Goal: Information Seeking & Learning: Learn about a topic

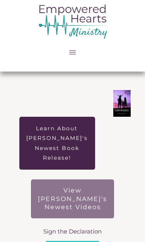
scroll to position [11, 0]
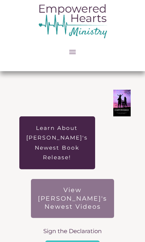
click at [88, 123] on span "Learn About [PERSON_NAME]'s Newest Book Release!" at bounding box center [56, 142] width 61 height 39
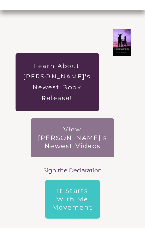
scroll to position [72, 0]
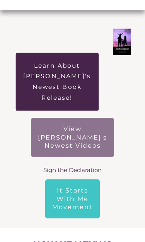
click at [83, 128] on span "View [PERSON_NAME]'s Newest Videos" at bounding box center [72, 137] width 69 height 25
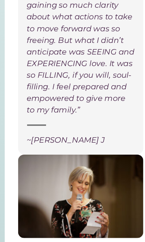
scroll to position [2962, 0]
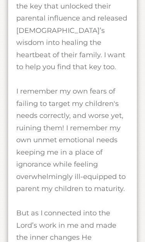
scroll to position [2797, 0]
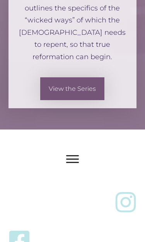
scroll to position [741, 0]
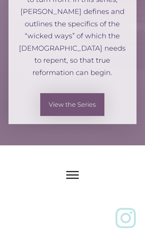
click at [77, 174] on icon at bounding box center [72, 174] width 13 height 1
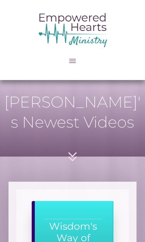
scroll to position [0, 0]
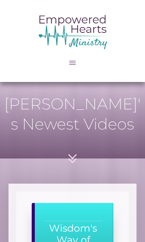
click at [74, 153] on icon at bounding box center [72, 158] width 17 height 17
click at [71, 155] on icon at bounding box center [72, 158] width 17 height 17
click at [73, 151] on icon at bounding box center [72, 158] width 17 height 17
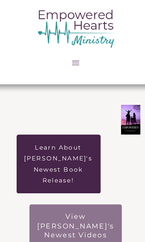
click at [70, 56] on icon at bounding box center [72, 56] width 7 height 7
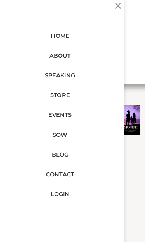
scroll to position [6, 0]
click at [56, 171] on span "LOGIN" at bounding box center [58, 174] width 17 height 10
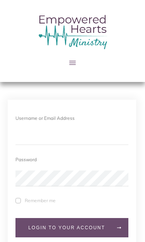
click at [89, 115] on div "Username or Email Address" at bounding box center [71, 118] width 113 height 14
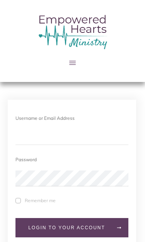
click at [34, 136] on input "text" at bounding box center [71, 137] width 113 height 16
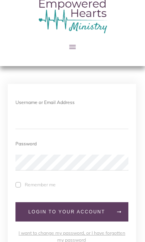
scroll to position [15, 0]
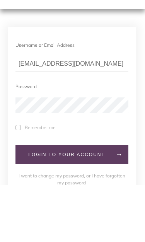
type input "sandikins2@gmail.com"
click at [26, 137] on div "Password" at bounding box center [71, 144] width 113 height 14
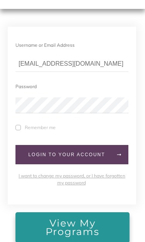
scroll to position [73, 0]
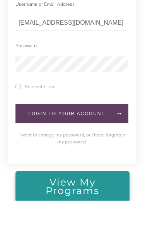
click at [18, 125] on span at bounding box center [17, 127] width 5 height 5
click at [0, 0] on input "Remember me" at bounding box center [0, 0] width 0 height 0
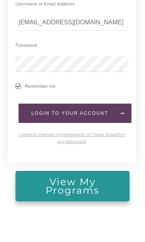
click at [84, 116] on span "LogIn to your account" at bounding box center [70, 113] width 88 height 5
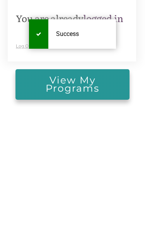
click at [84, 83] on span "View My Programs" at bounding box center [72, 84] width 100 height 17
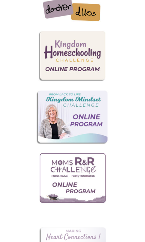
scroll to position [408, 0]
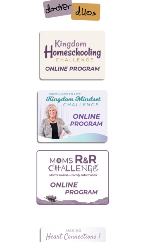
click at [82, 173] on img at bounding box center [72, 178] width 77 height 58
click at [85, 164] on img at bounding box center [72, 178] width 77 height 58
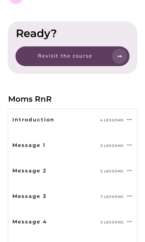
scroll to position [236, 0]
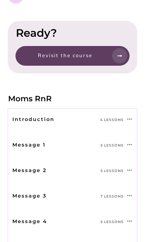
click at [118, 141] on p "5 Lessons" at bounding box center [111, 145] width 23 height 8
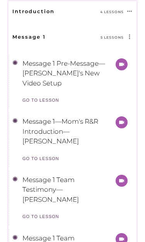
scroll to position [330, 0]
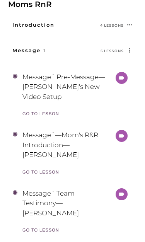
click at [83, 139] on link "Message 1—Mom's R&R Introduction—Marilyn Howshall" at bounding box center [60, 144] width 76 height 27
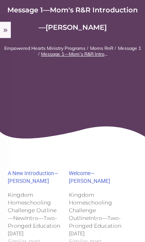
scroll to position [61, 0]
